Goal: Information Seeking & Learning: Learn about a topic

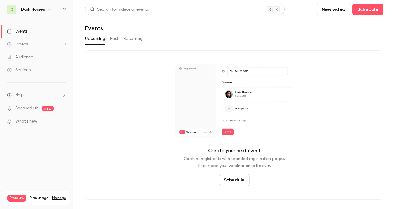
click at [47, 10] on icon "button" at bounding box center [49, 9] width 5 height 5
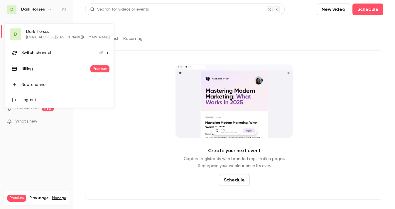
click at [37, 50] on span "Switch channel" at bounding box center [36, 53] width 30 height 6
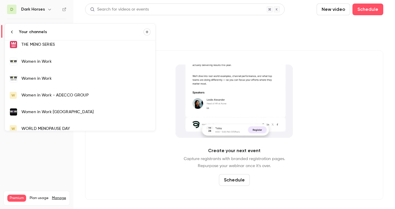
scroll to position [558, 0]
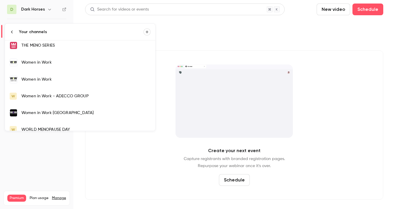
click at [65, 61] on div "Women in Work" at bounding box center [85, 63] width 129 height 6
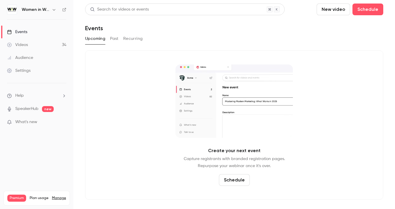
click at [51, 44] on link "Videos 34" at bounding box center [36, 44] width 73 height 13
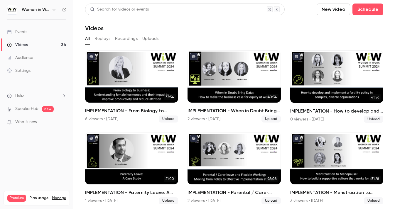
click at [53, 11] on icon "button" at bounding box center [54, 9] width 5 height 5
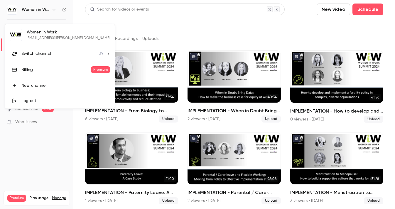
click at [49, 51] on span "Switch channel" at bounding box center [36, 54] width 30 height 6
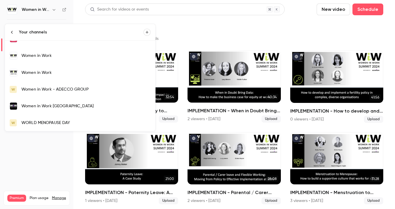
scroll to position [565, 0]
click at [67, 59] on link "Women in Work" at bounding box center [80, 55] width 150 height 17
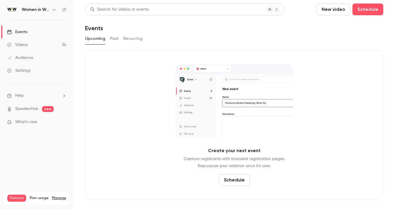
click at [58, 50] on link "Videos 34" at bounding box center [36, 44] width 73 height 13
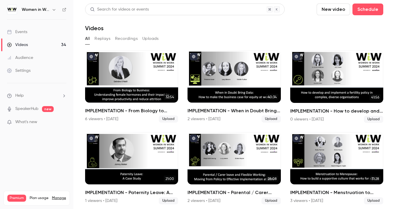
click at [43, 10] on h6 "Women in Work" at bounding box center [36, 10] width 28 height 6
click at [52, 9] on icon "button" at bounding box center [54, 9] width 5 height 5
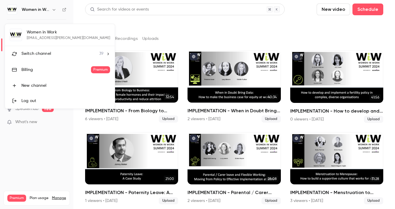
click at [46, 55] on span "Switch channel" at bounding box center [36, 54] width 30 height 6
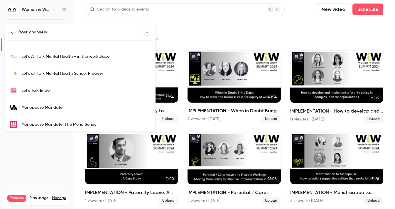
scroll to position [242, 0]
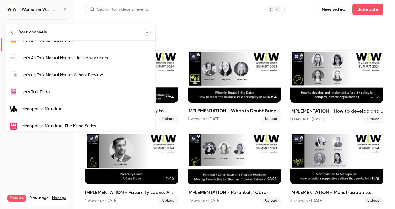
click at [178, 42] on div at bounding box center [197, 104] width 395 height 209
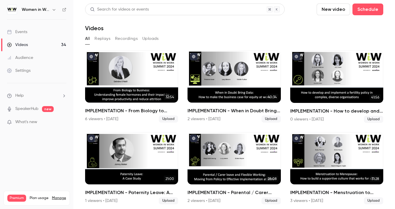
click at [55, 10] on icon "button" at bounding box center [54, 9] width 5 height 5
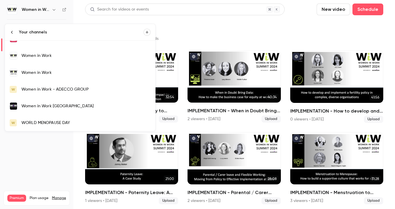
scroll to position [565, 0]
click at [37, 30] on div "Your channels" at bounding box center [81, 32] width 125 height 6
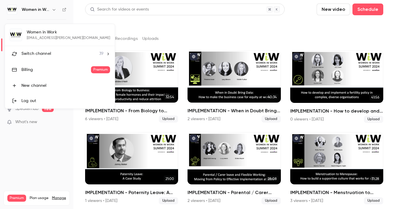
click at [151, 36] on div at bounding box center [197, 104] width 395 height 209
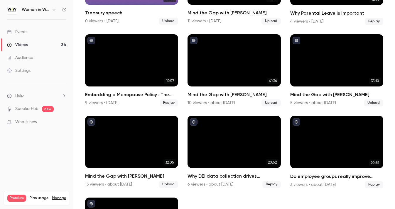
scroll to position [744, 0]
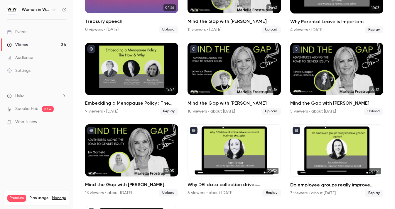
click at [51, 9] on button "button" at bounding box center [54, 9] width 7 height 7
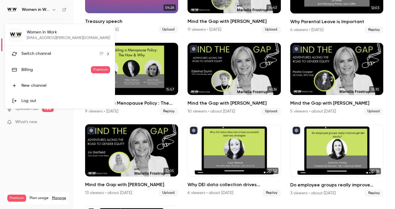
click at [31, 52] on span "Switch channel" at bounding box center [36, 54] width 30 height 6
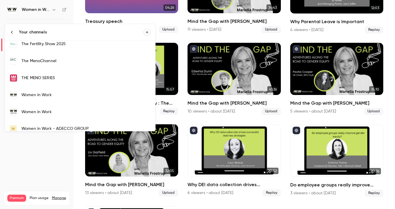
scroll to position [520, 0]
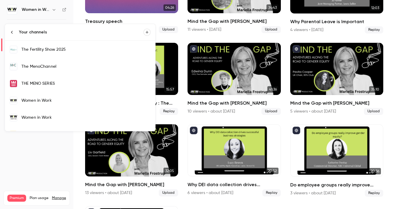
click at [60, 103] on div "Women in Work" at bounding box center [85, 101] width 129 height 6
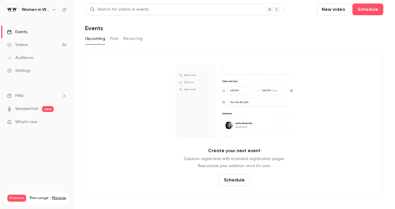
click at [108, 38] on div "Upcoming Past Recurring" at bounding box center [234, 38] width 298 height 9
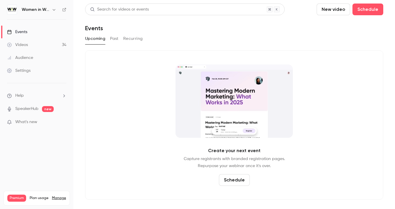
click at [115, 38] on button "Past" at bounding box center [114, 38] width 9 height 9
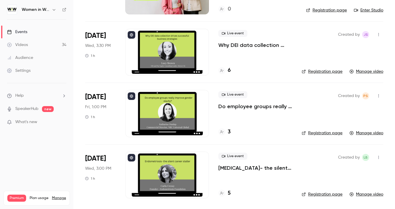
scroll to position [391, 0]
click at [37, 48] on link "Videos 34" at bounding box center [36, 44] width 73 height 13
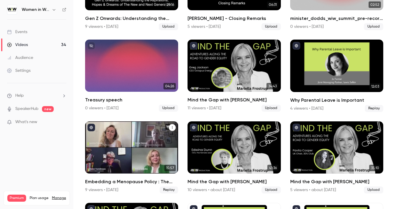
scroll to position [659, 0]
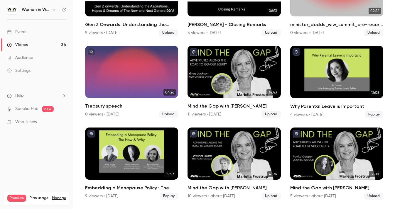
click at [51, 6] on div "Women in Work" at bounding box center [40, 9] width 36 height 7
click at [53, 11] on icon "button" at bounding box center [54, 9] width 5 height 5
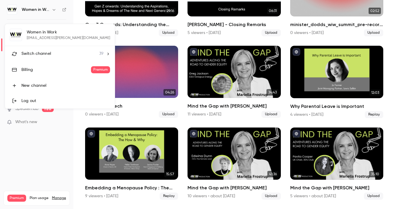
click at [43, 53] on span "Switch channel" at bounding box center [36, 54] width 30 height 6
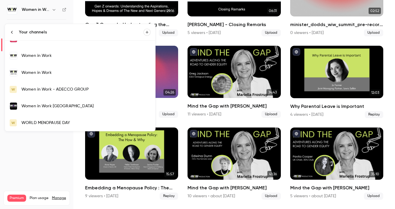
scroll to position [565, 0]
click at [53, 89] on div "Women in Work - ADECCO GROUP" at bounding box center [85, 90] width 129 height 6
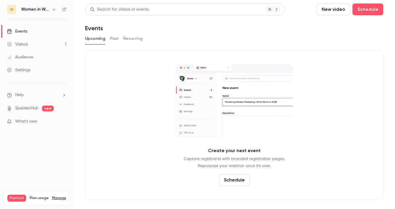
click at [46, 40] on link "Videos 1" at bounding box center [36, 44] width 73 height 13
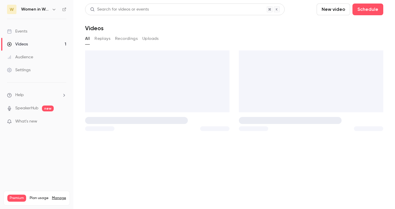
click at [48, 7] on h6 "Women in Work - ADECCO GROUP" at bounding box center [35, 9] width 28 height 6
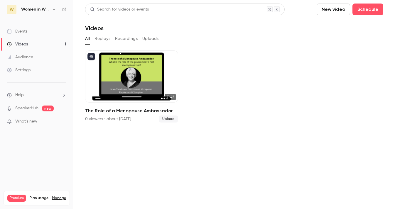
click at [53, 10] on icon "button" at bounding box center [54, 9] width 5 height 5
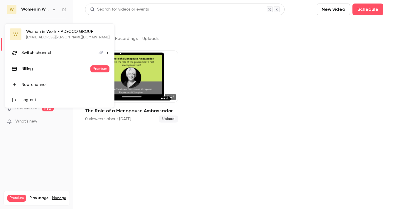
click at [44, 54] on span "Switch channel" at bounding box center [36, 53] width 30 height 6
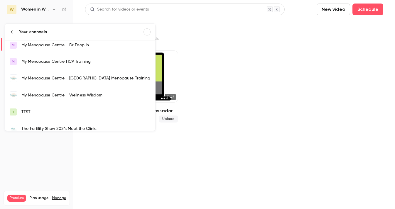
scroll to position [417, 0]
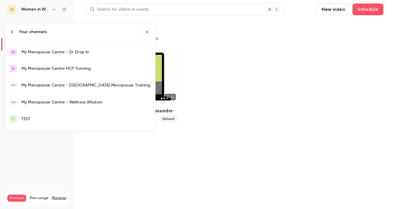
click at [50, 11] on div at bounding box center [197, 104] width 395 height 209
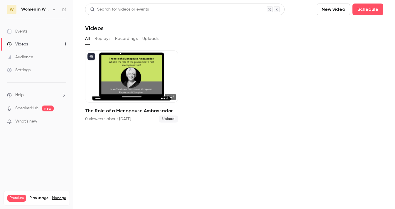
click at [51, 10] on button "button" at bounding box center [54, 9] width 7 height 7
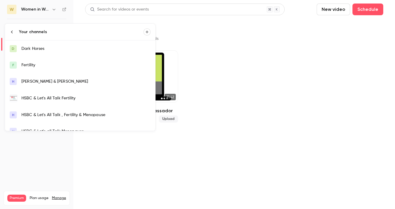
click at [14, 29] on li "Your channels" at bounding box center [80, 32] width 150 height 16
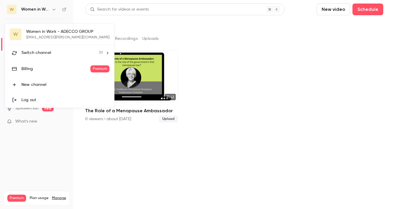
click at [53, 10] on div at bounding box center [197, 104] width 395 height 209
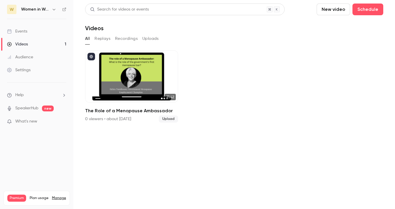
click at [53, 9] on icon "button" at bounding box center [54, 9] width 5 height 5
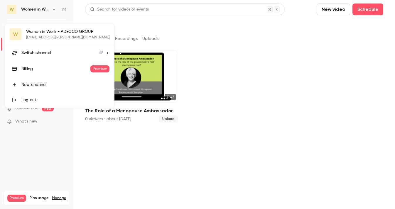
click at [36, 49] on li "Switch channel 39" at bounding box center [59, 53] width 109 height 16
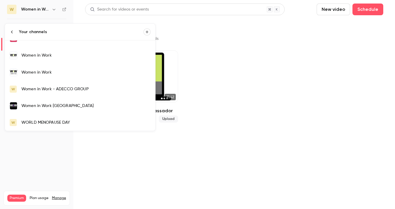
scroll to position [553, 0]
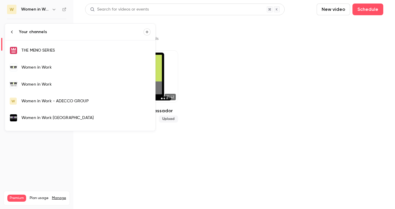
click at [59, 70] on div "Women in Work" at bounding box center [85, 68] width 129 height 6
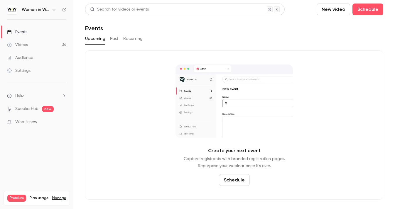
click at [66, 9] on icon at bounding box center [64, 10] width 4 height 4
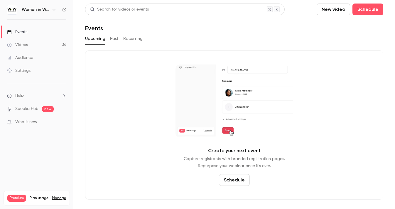
click at [54, 9] on icon "button" at bounding box center [54, 9] width 5 height 5
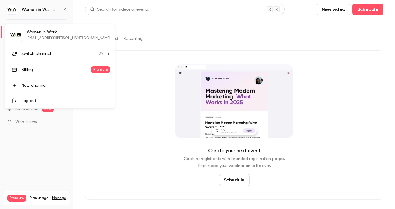
click at [43, 53] on span "Switch channel" at bounding box center [36, 54] width 30 height 6
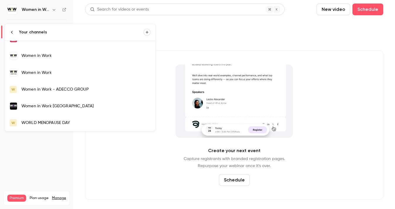
scroll to position [565, 0]
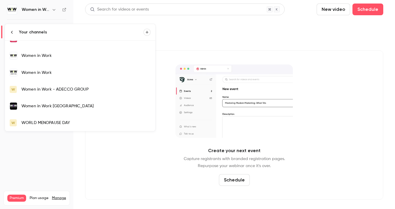
click at [67, 58] on div "Women in Work" at bounding box center [85, 56] width 129 height 6
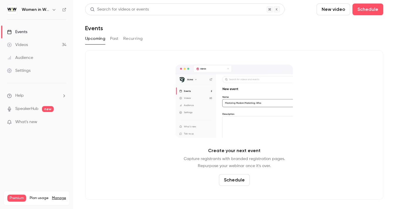
click at [54, 67] on link "Settings" at bounding box center [36, 70] width 73 height 13
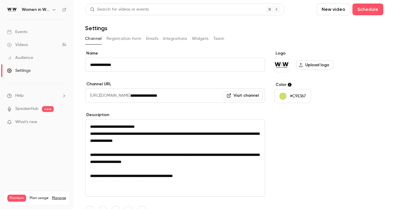
click at [44, 11] on h6 "Women in Work" at bounding box center [36, 10] width 28 height 6
click at [54, 10] on icon "button" at bounding box center [54, 9] width 5 height 5
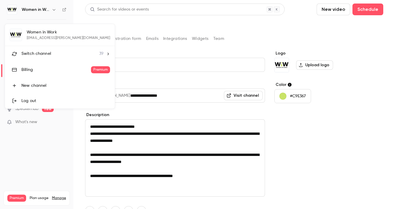
click at [43, 50] on li "Switch channel 39" at bounding box center [60, 54] width 110 height 16
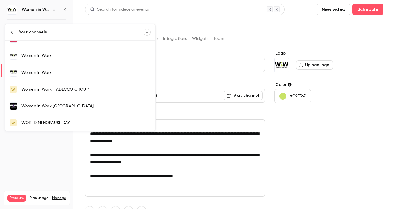
scroll to position [565, 0]
click at [39, 76] on link "Women in Work" at bounding box center [80, 72] width 150 height 17
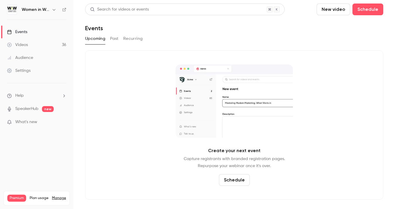
click at [38, 66] on link "Settings" at bounding box center [36, 70] width 73 height 13
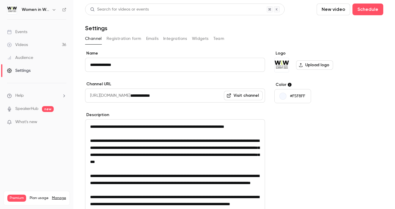
click at [243, 91] on link "Visit channel" at bounding box center [243, 95] width 39 height 9
drag, startPoint x: 23, startPoint y: 60, endPoint x: 22, endPoint y: 50, distance: 9.7
click at [23, 59] on div "Audience" at bounding box center [20, 58] width 26 height 6
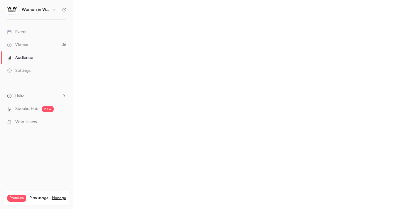
click at [22, 48] on div "Videos" at bounding box center [17, 45] width 21 height 6
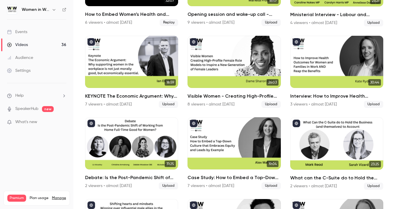
scroll to position [268, 0]
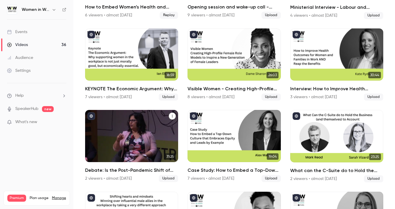
click at [156, 131] on div "Debate: Is the Post-Pandemic Shift of Working from Home Full-Time Good for Wome…" at bounding box center [131, 136] width 93 height 52
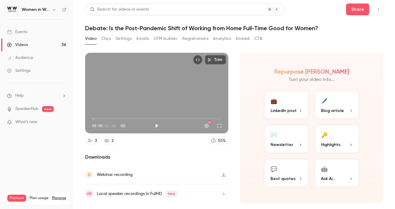
click at [323, 172] on div "🤖" at bounding box center [324, 169] width 6 height 9
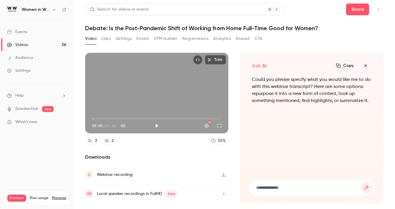
click at [289, 187] on input at bounding box center [308, 188] width 105 height 6
paste input "**********"
type input "**********"
click at [367, 188] on button "submit" at bounding box center [367, 188] width 12 height 12
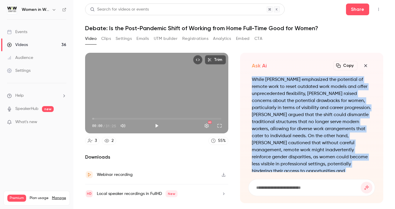
drag, startPoint x: 313, startPoint y: 161, endPoint x: 252, endPoint y: 79, distance: 102.1
click at [252, 79] on p "While [PERSON_NAME] emphasized the potential of remote work to reset outdated w…" at bounding box center [312, 136] width 120 height 120
copy p "While [PERSON_NAME] emphasized the potential of remote work to reset outdated w…"
